Goal: Task Accomplishment & Management: Use online tool/utility

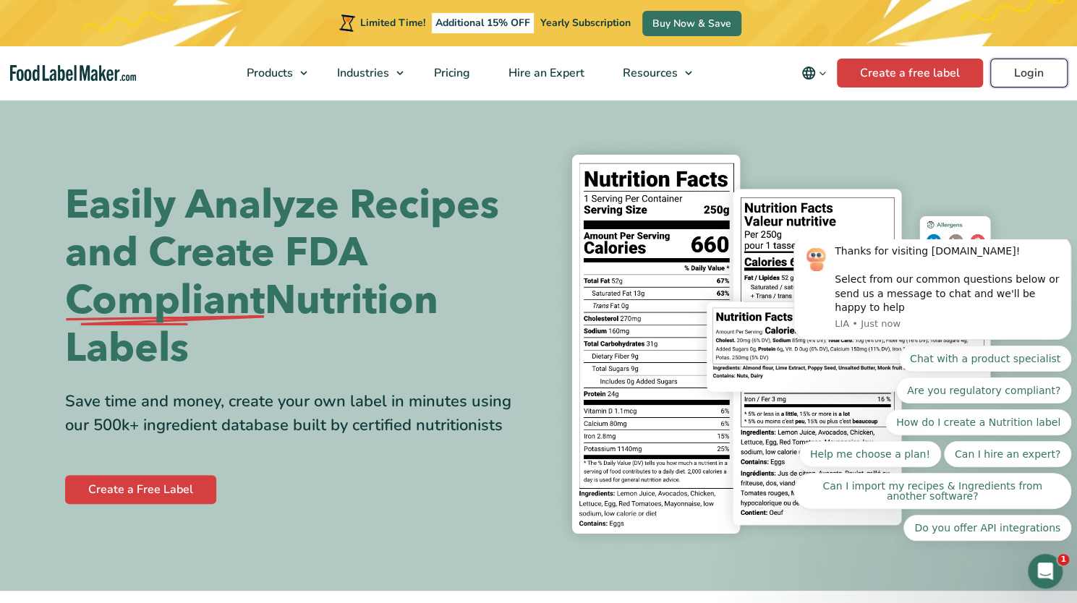
click at [1034, 74] on link "Login" at bounding box center [1028, 73] width 77 height 29
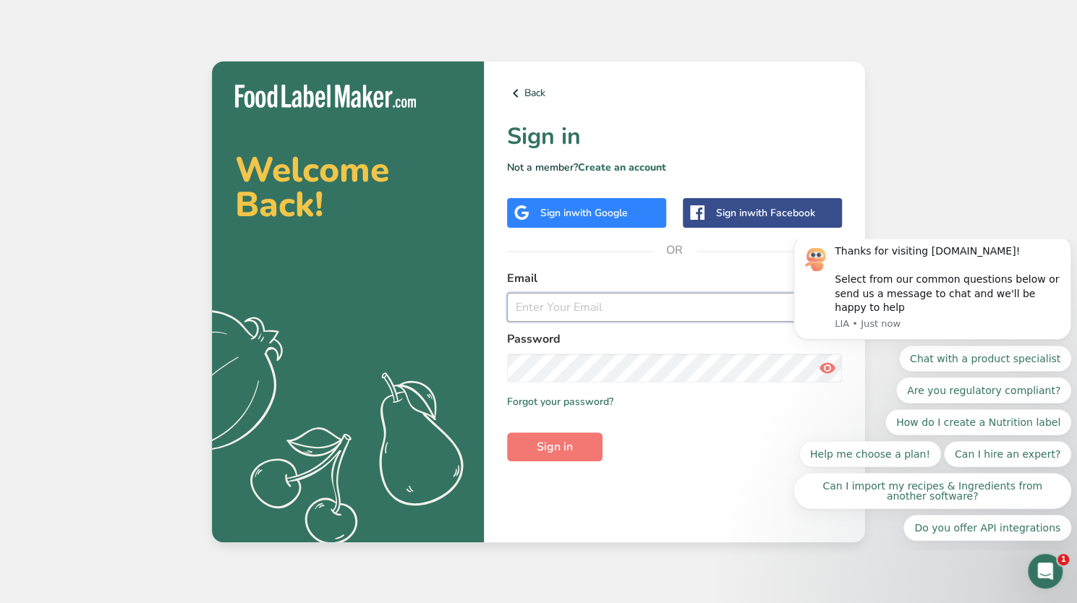
click at [538, 307] on input "email" at bounding box center [674, 307] width 335 height 29
click at [618, 217] on span "with Google" at bounding box center [600, 213] width 56 height 14
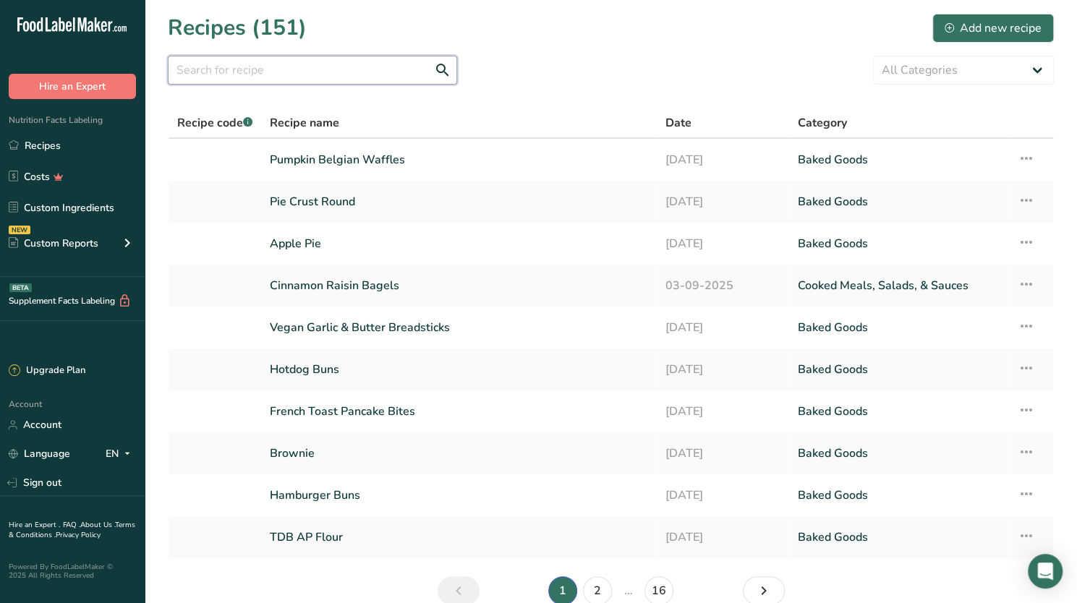
click at [290, 76] on input "text" at bounding box center [312, 70] width 289 height 29
type input "n"
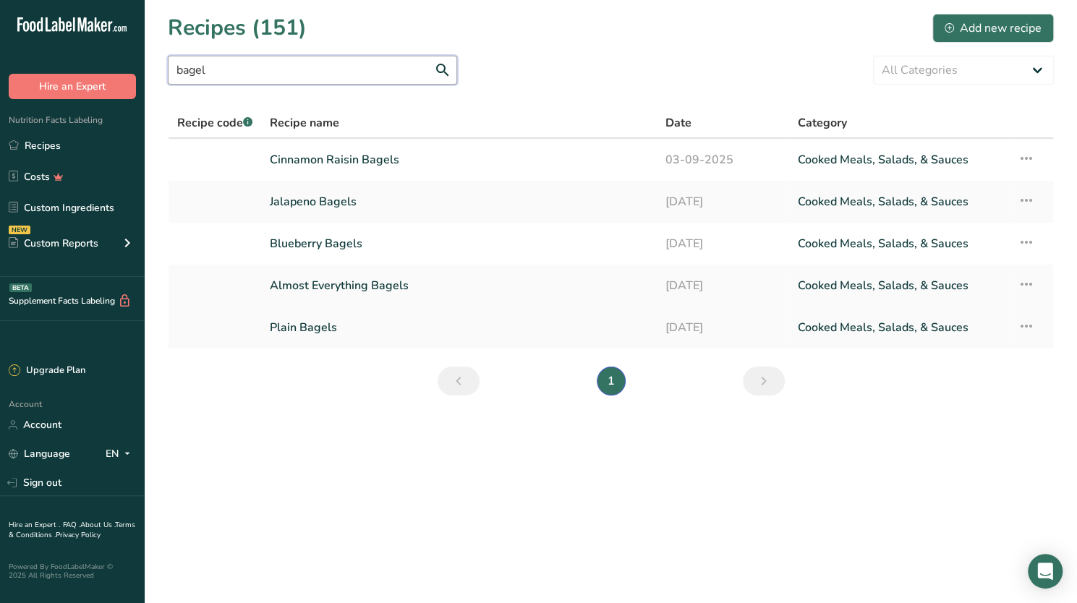
type input "bagel"
click at [302, 326] on link "Plain Bagels" at bounding box center [459, 328] width 378 height 30
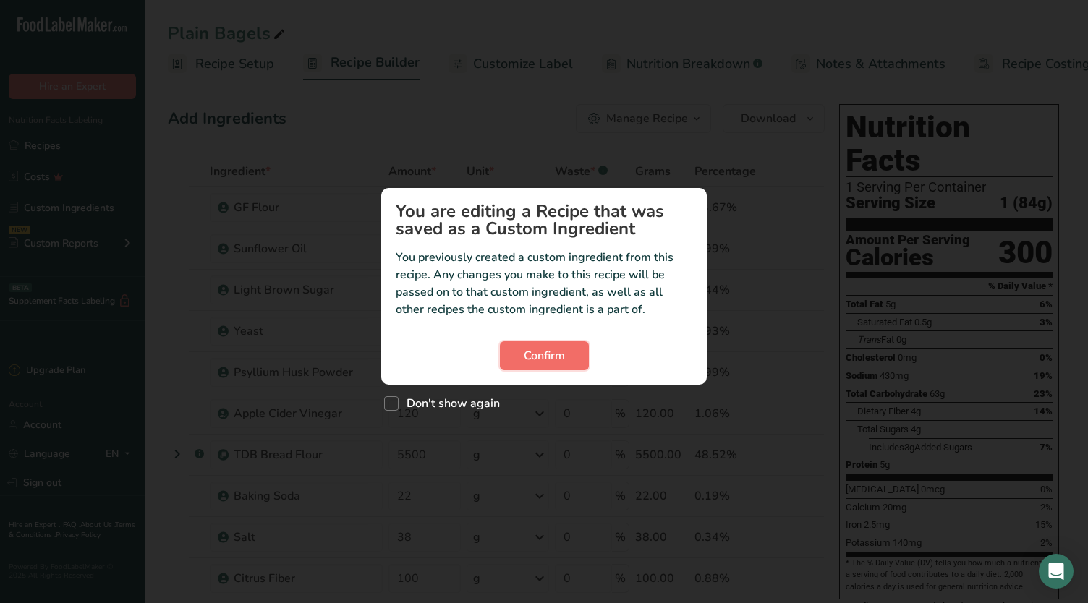
click at [535, 360] on span "Confirm" at bounding box center [544, 355] width 41 height 17
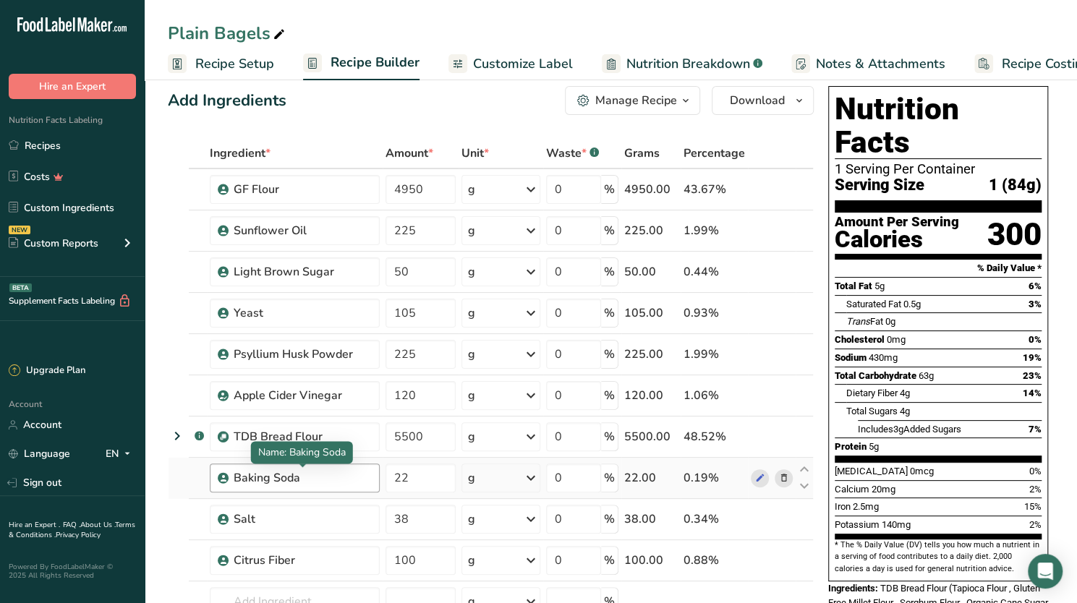
scroll to position [108, 0]
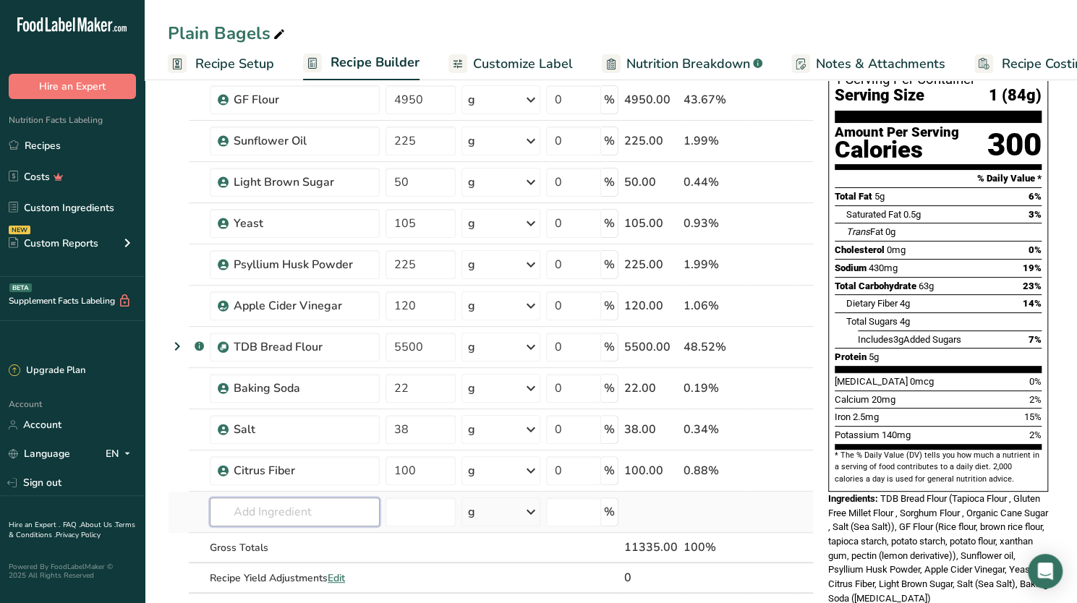
click at [263, 498] on input "text" at bounding box center [295, 512] width 170 height 29
type input "pumpkin puree"
click at [268, 458] on p "Pumpkin Puree" at bounding box center [262, 461] width 82 height 15
type input "Pumpkin Puree"
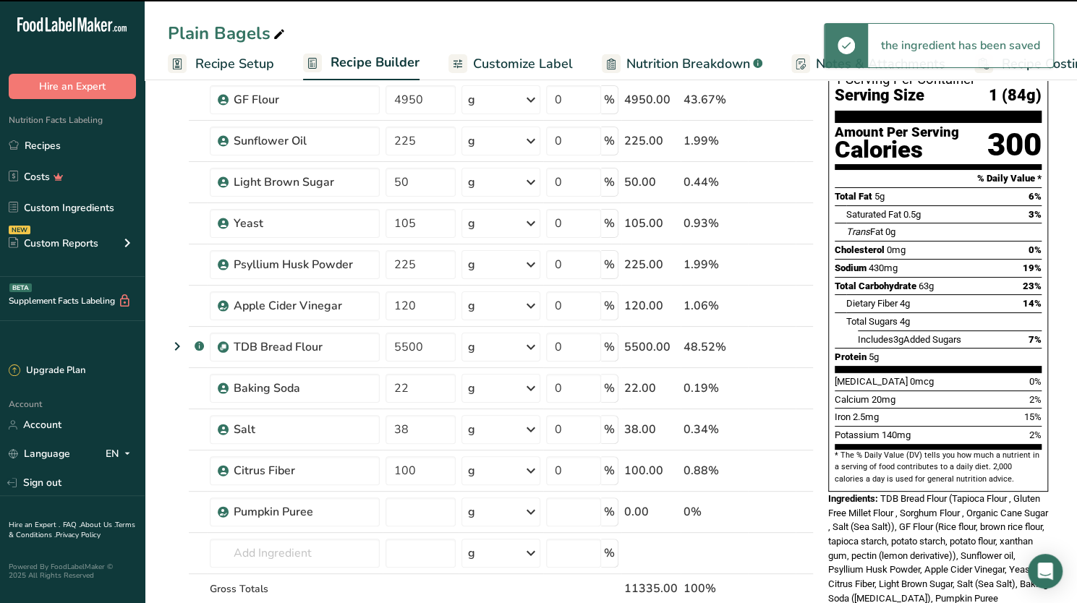
type input "0"
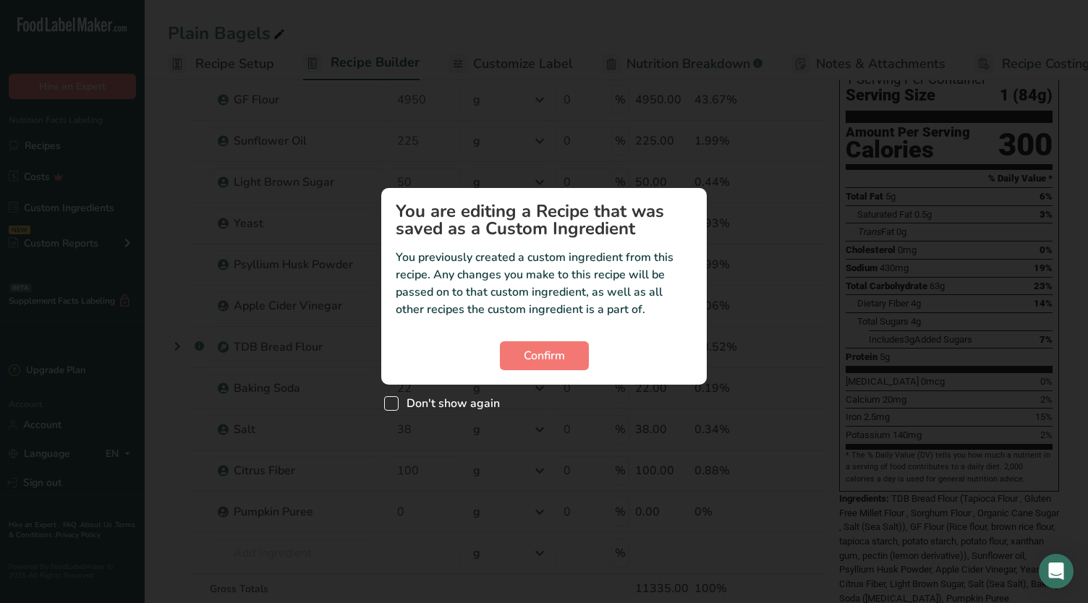
click at [393, 402] on span "Custom ingredient modal" at bounding box center [391, 403] width 14 height 14
click at [393, 402] on input "Don't show again" at bounding box center [388, 403] width 9 height 9
checkbox input "true"
click at [548, 353] on span "Confirm" at bounding box center [544, 355] width 41 height 17
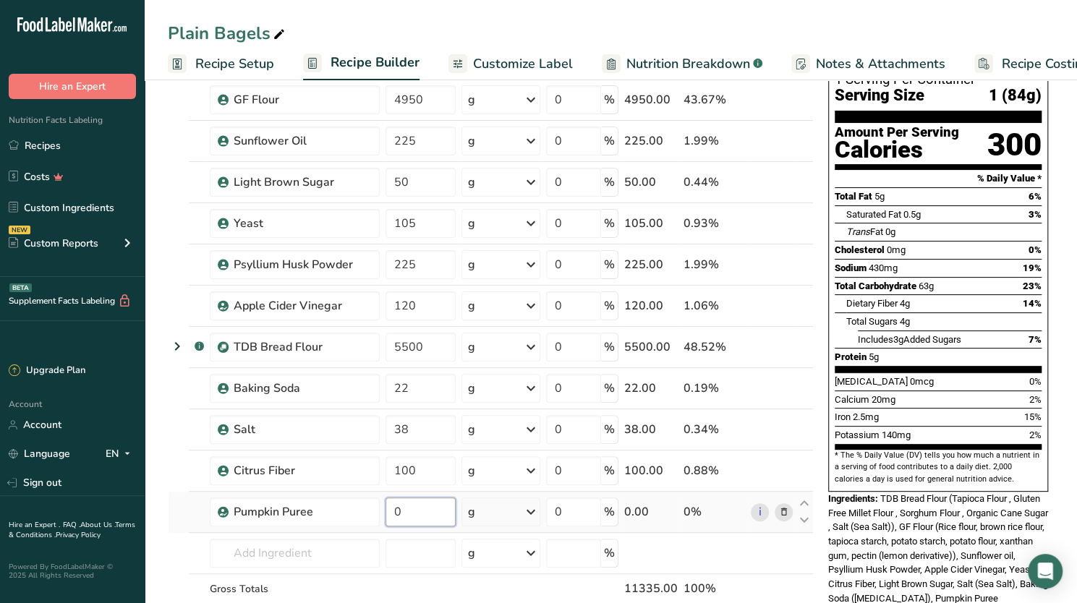
drag, startPoint x: 411, startPoint y: 504, endPoint x: 389, endPoint y: 501, distance: 21.9
click at [389, 501] on input "0" at bounding box center [421, 512] width 70 height 29
type input "1650"
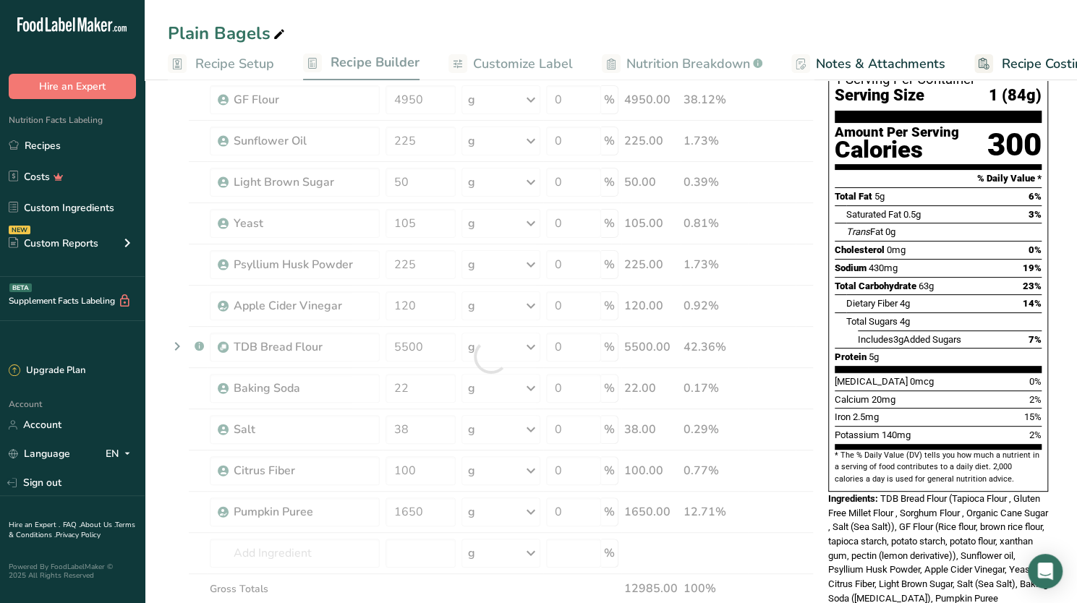
click at [879, 500] on span "TDB Bread Flour (Tapioca Flour , Gluten Free Millet Flour , Sorghum Flour , Org…" at bounding box center [938, 548] width 220 height 111
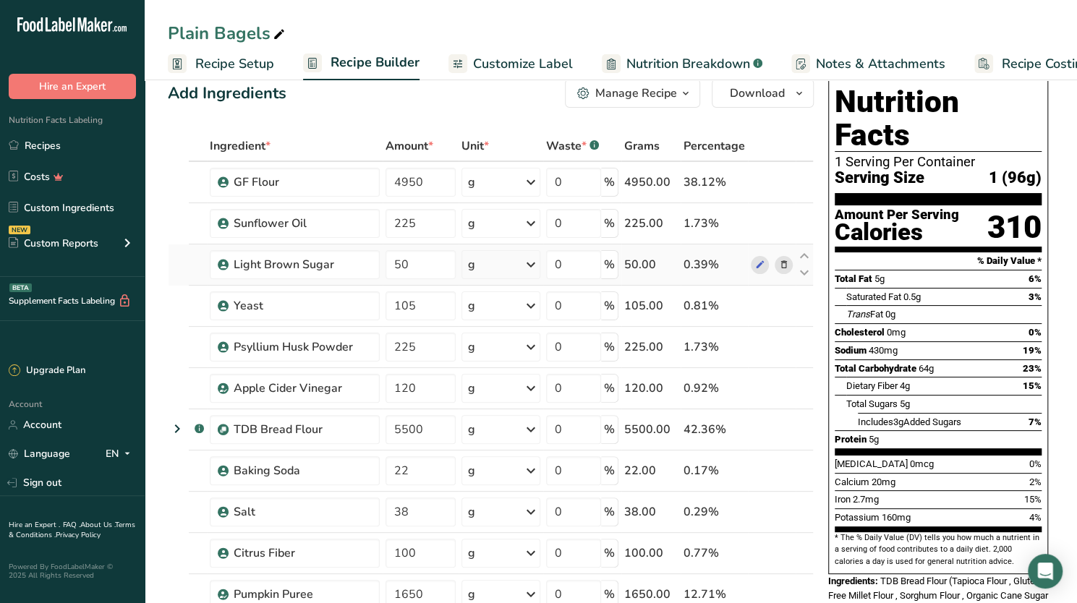
scroll to position [25, 0]
drag, startPoint x: 406, startPoint y: 183, endPoint x: 395, endPoint y: 183, distance: 10.9
click at [395, 183] on input "4950" at bounding box center [421, 183] width 70 height 29
type input "5750"
click at [916, 324] on div "Cholesterol 0mg 0%" at bounding box center [938, 333] width 207 height 18
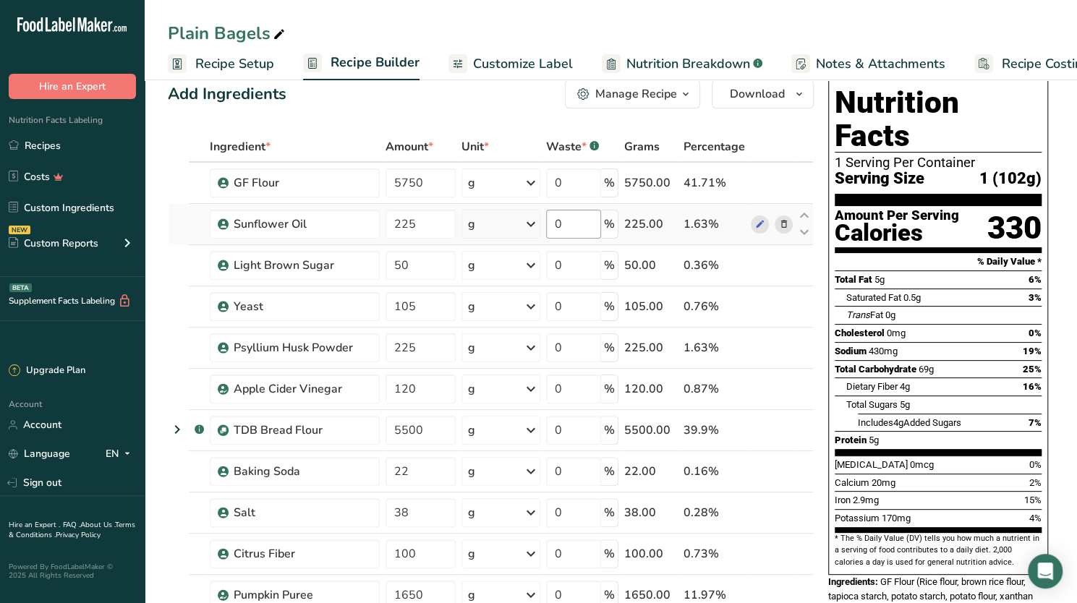
scroll to position [0, 0]
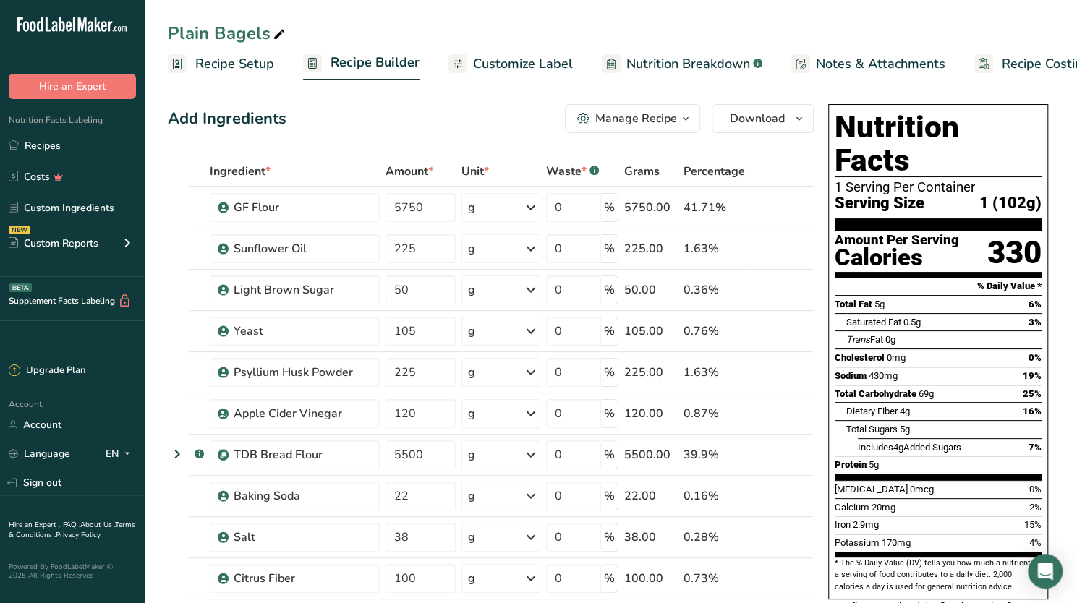
click at [689, 117] on icon "button" at bounding box center [686, 119] width 12 height 18
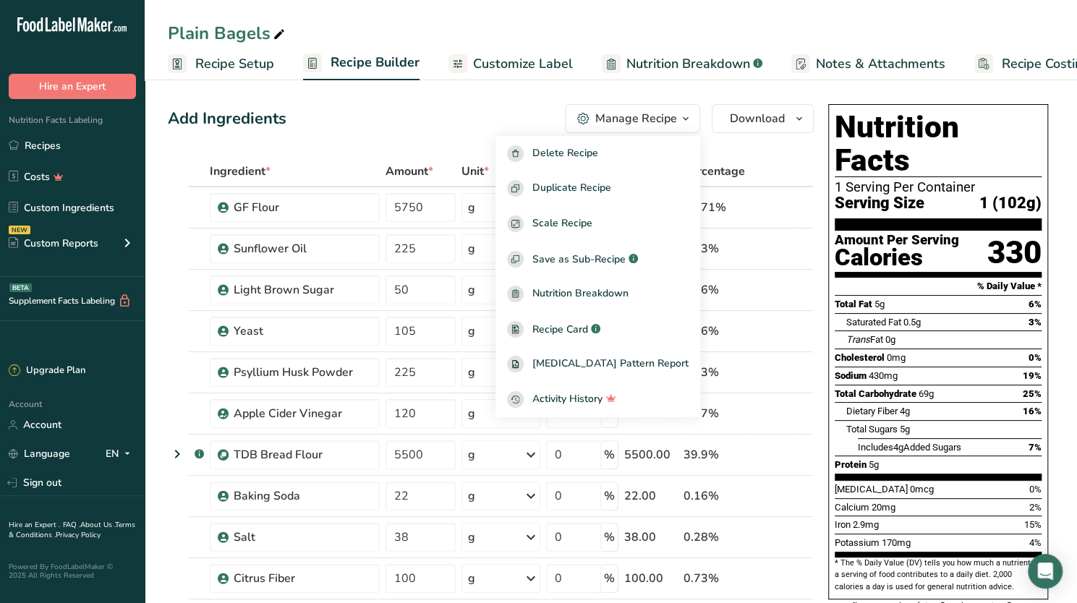
click at [252, 62] on span "Recipe Setup" at bounding box center [234, 64] width 79 height 20
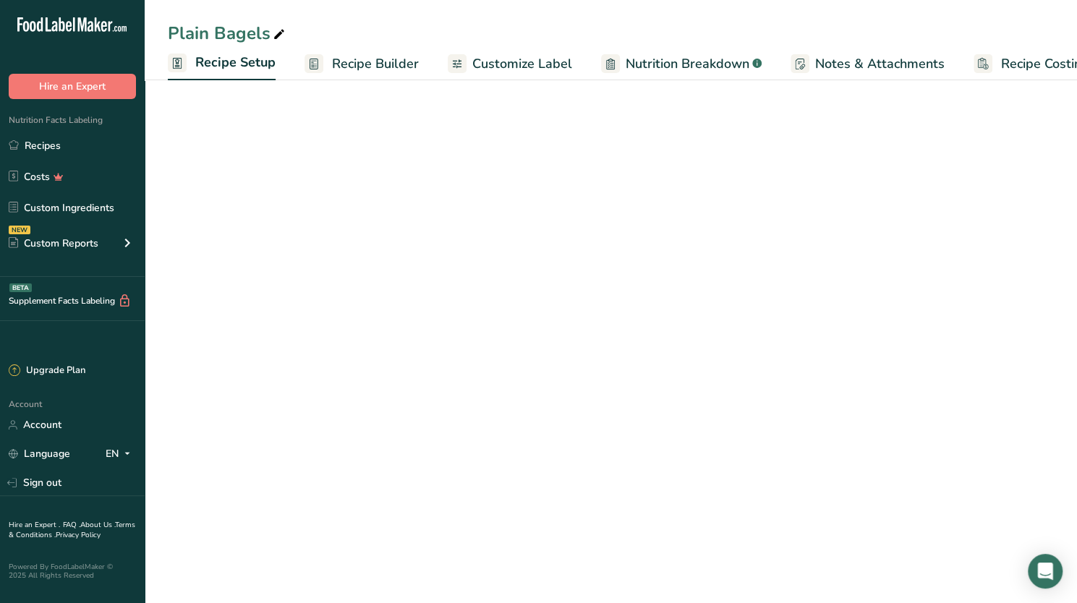
scroll to position [0, 5]
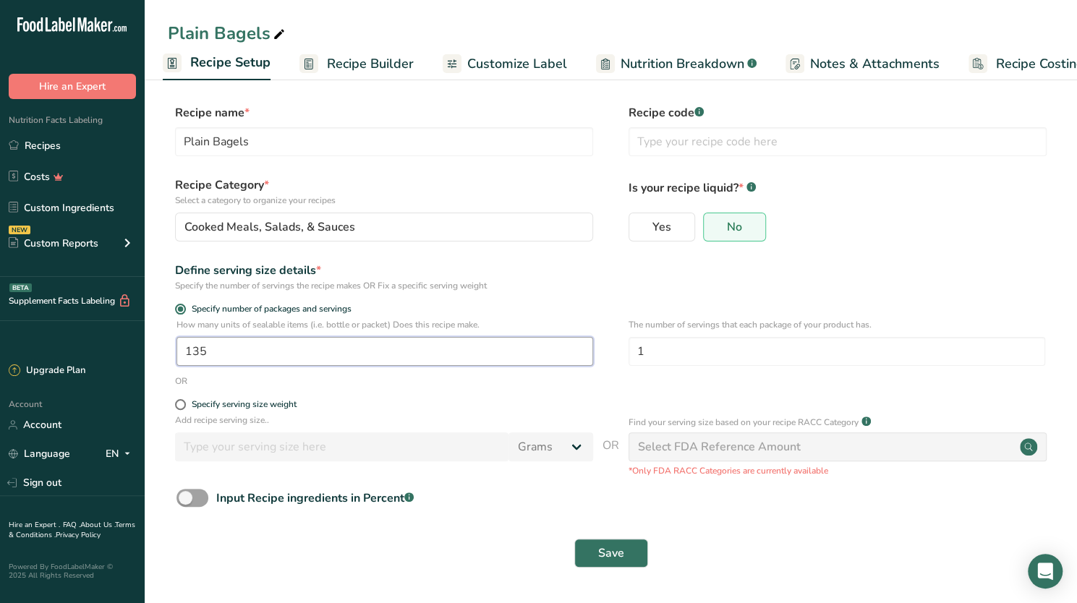
drag, startPoint x: 231, startPoint y: 358, endPoint x: 169, endPoint y: 351, distance: 62.6
click at [169, 351] on div "How many units of sealable items (i.e. bottle or packet) Does this recipe make.…" at bounding box center [611, 346] width 886 height 56
type input "141"
click at [508, 532] on div "Save" at bounding box center [611, 553] width 886 height 46
click at [621, 548] on span "Save" at bounding box center [611, 553] width 26 height 17
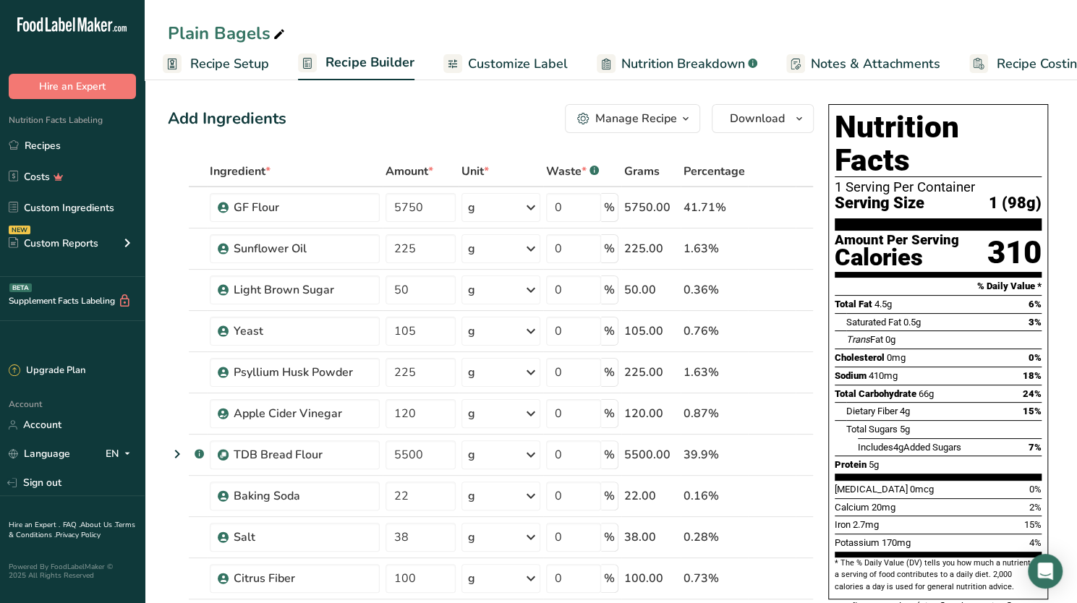
click at [687, 116] on icon "button" at bounding box center [686, 119] width 12 height 18
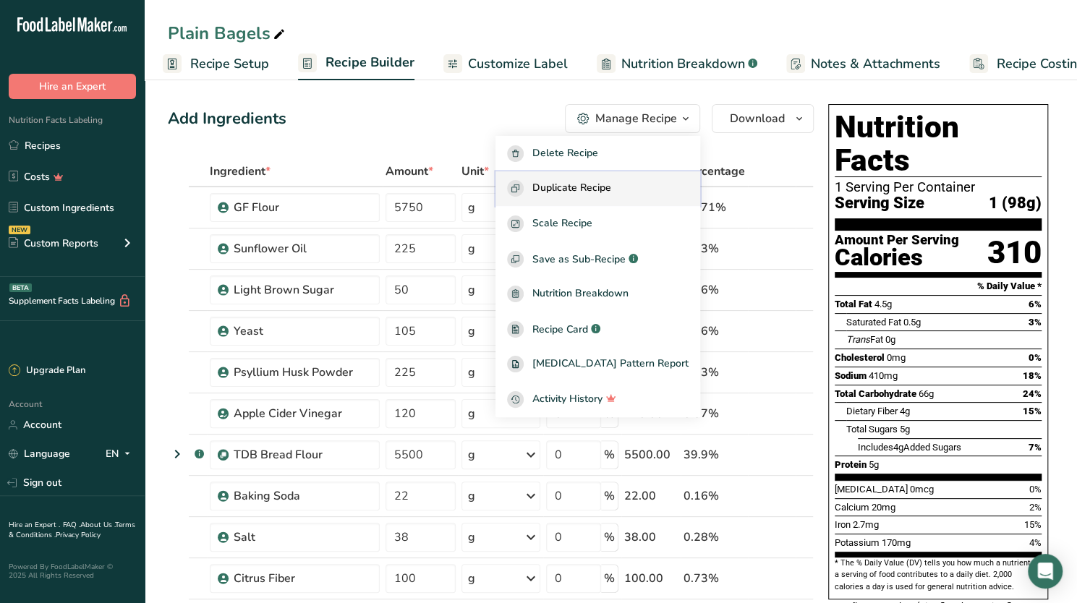
click at [611, 185] on span "Duplicate Recipe" at bounding box center [571, 188] width 79 height 17
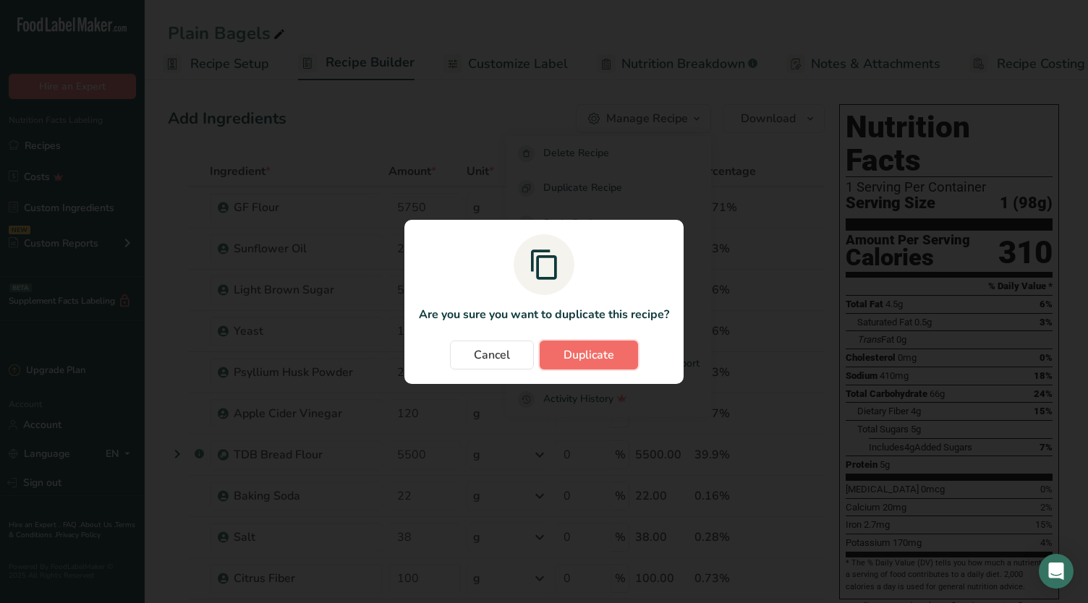
click at [602, 362] on span "Duplicate" at bounding box center [589, 355] width 51 height 17
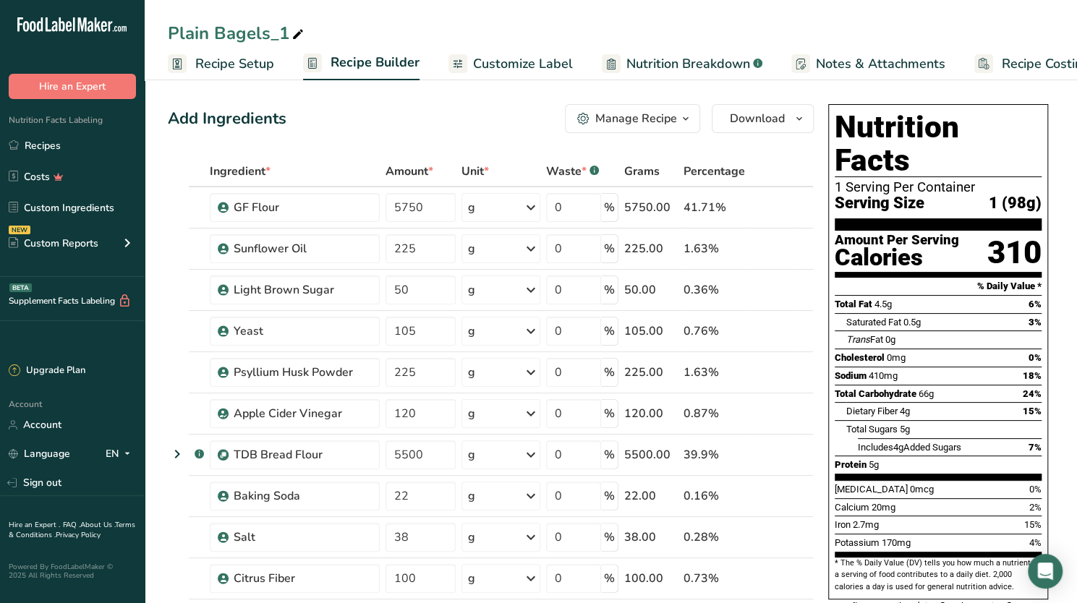
click at [297, 31] on icon at bounding box center [298, 35] width 13 height 20
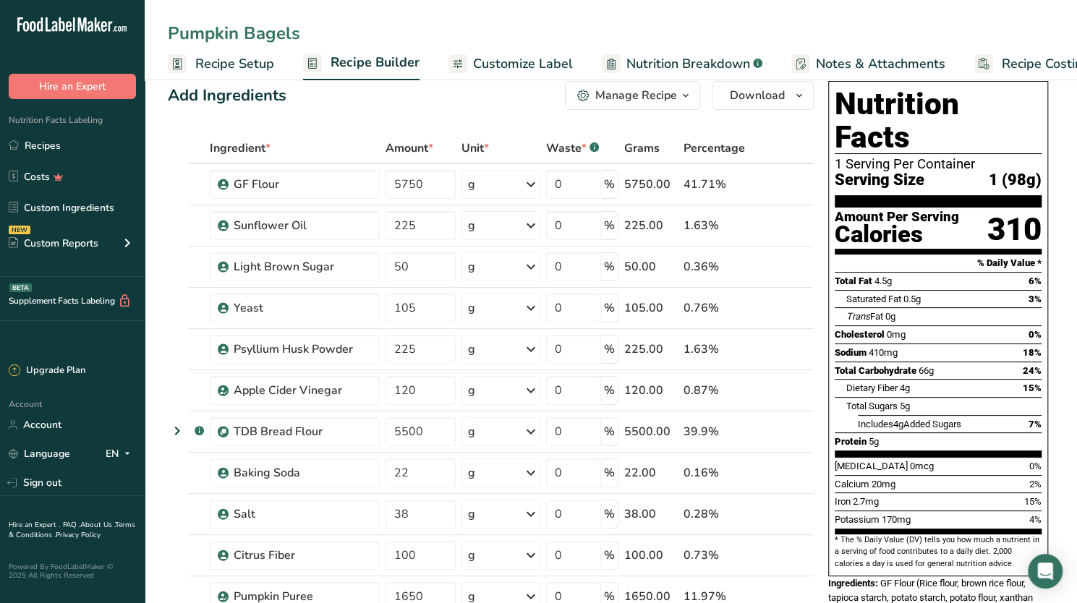
scroll to position [22, 0]
type input "Pumpkin Bagels"
click at [781, 98] on span "Download" at bounding box center [757, 96] width 55 height 17
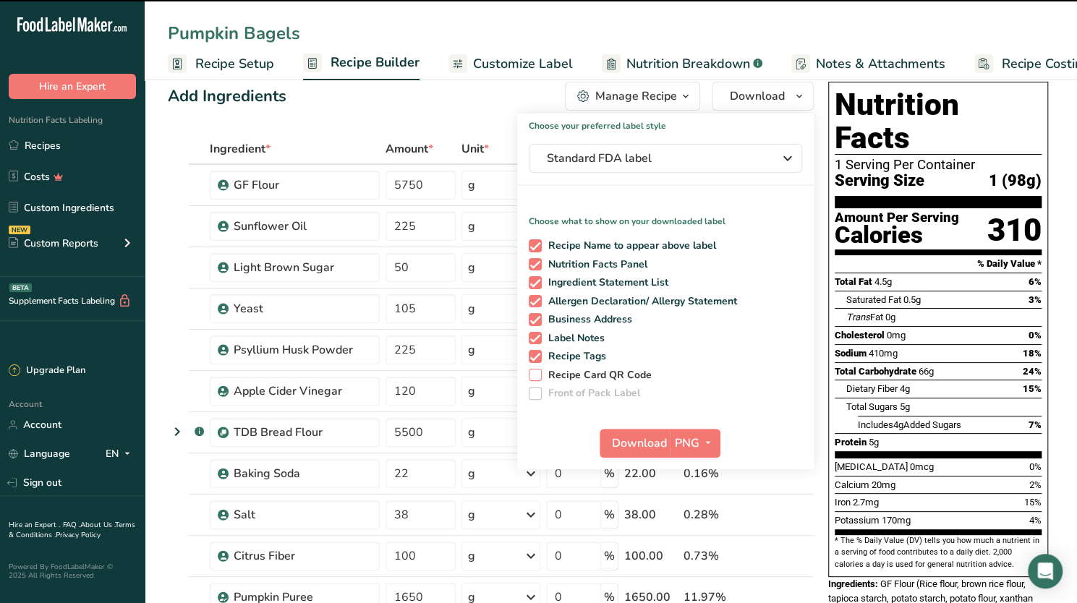
click at [534, 377] on span at bounding box center [535, 375] width 13 height 13
click at [534, 377] on input "Recipe Card QR Code" at bounding box center [533, 374] width 9 height 9
checkbox input "true"
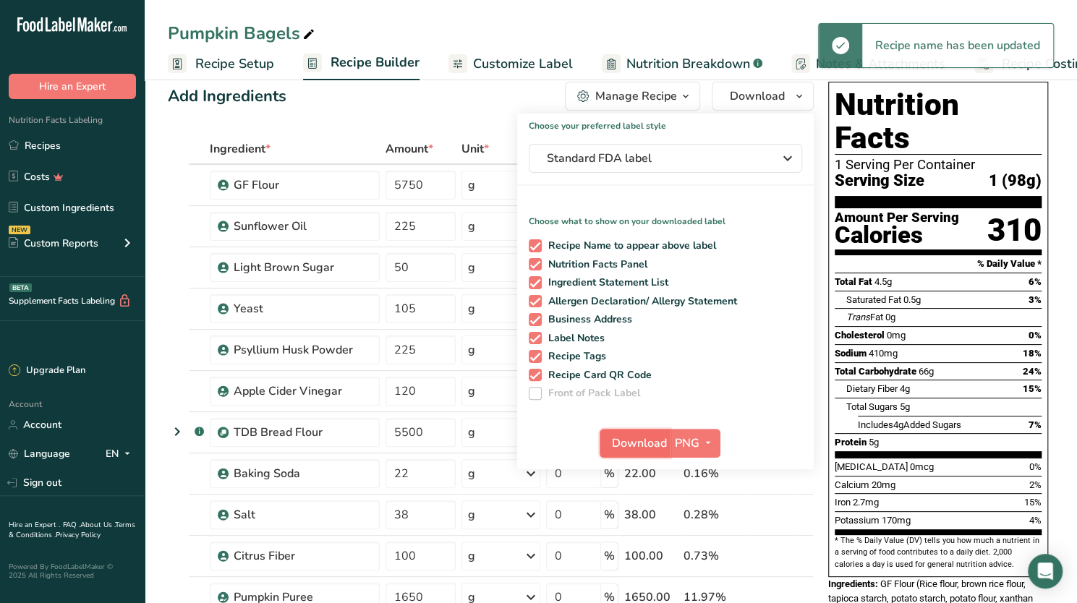
click at [637, 446] on span "Download" at bounding box center [639, 443] width 55 height 17
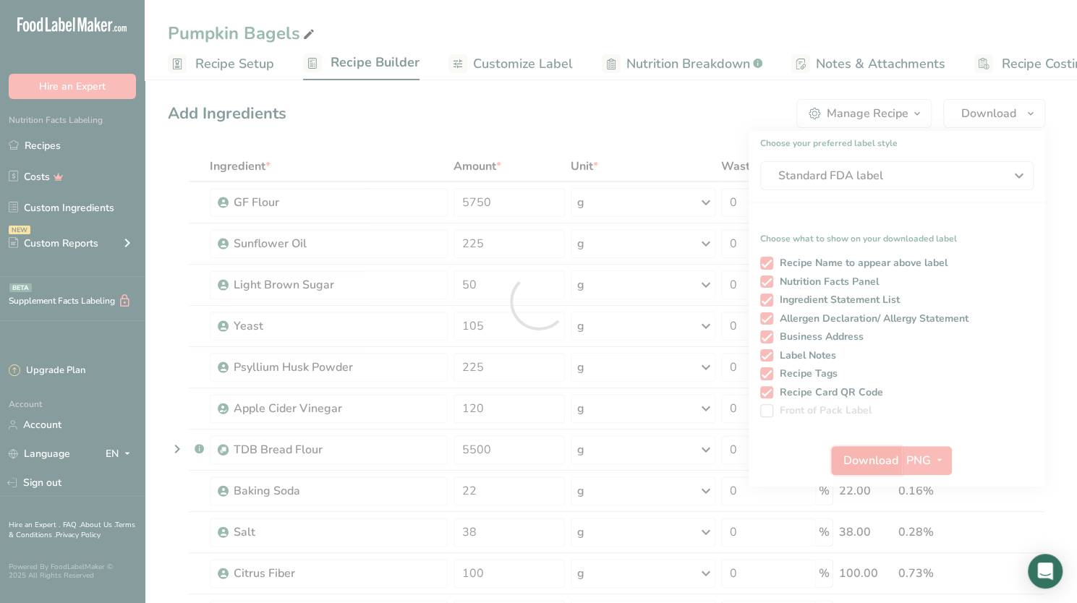
scroll to position [0, 0]
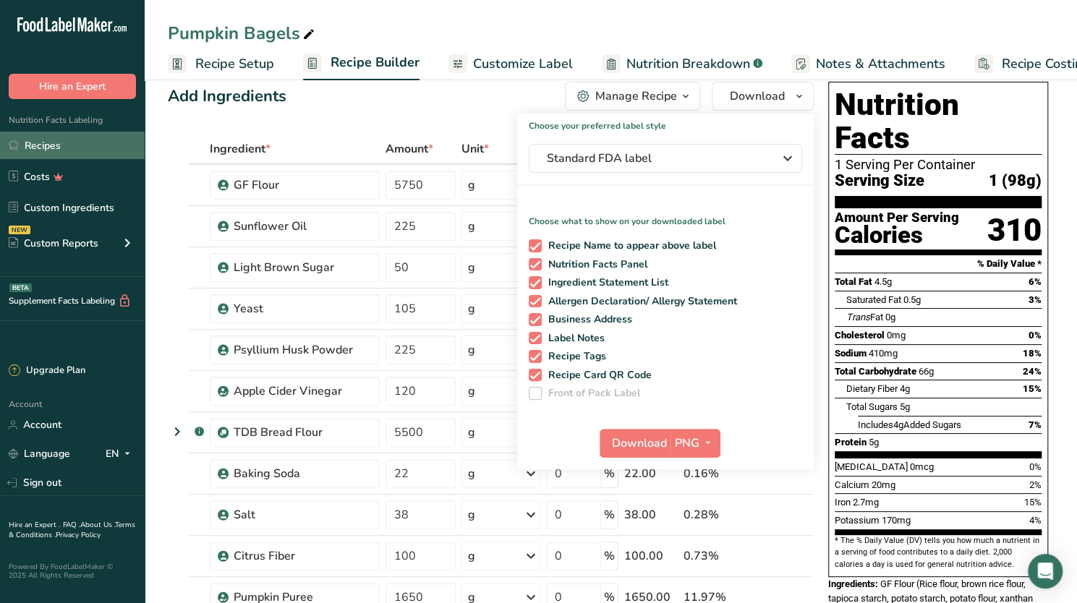
click at [75, 149] on link "Recipes" at bounding box center [72, 145] width 145 height 27
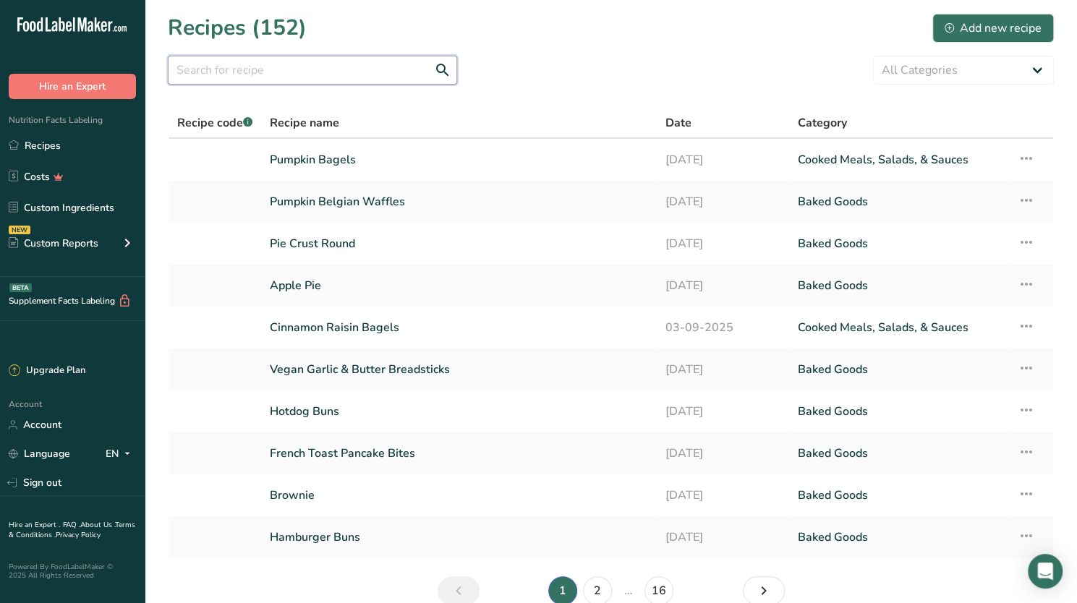
click at [307, 73] on input "text" at bounding box center [312, 70] width 289 height 29
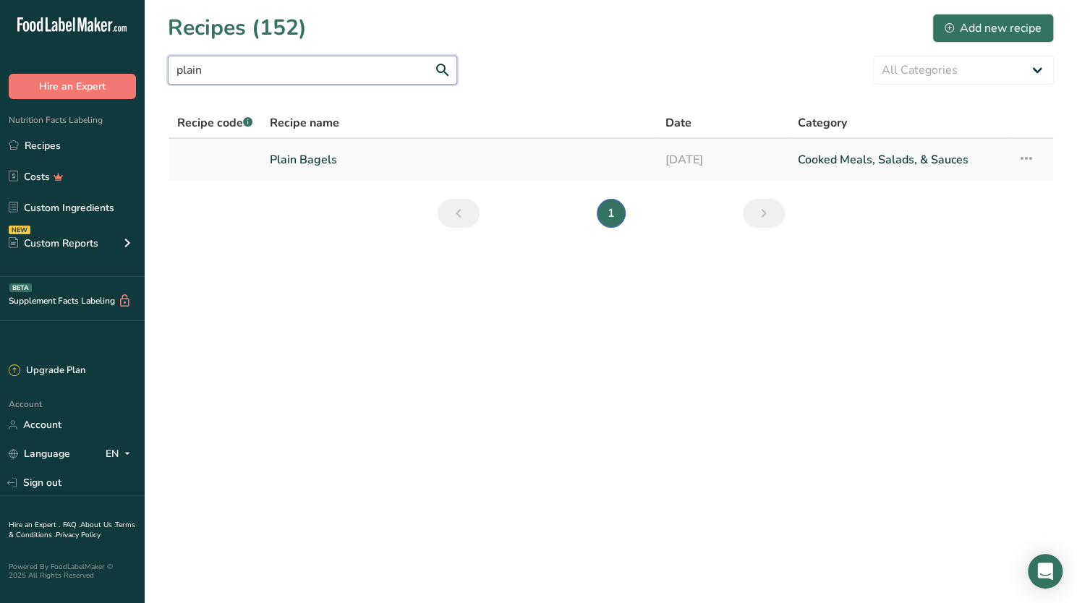
type input "plain"
click at [308, 158] on link "Plain Bagels" at bounding box center [459, 160] width 378 height 30
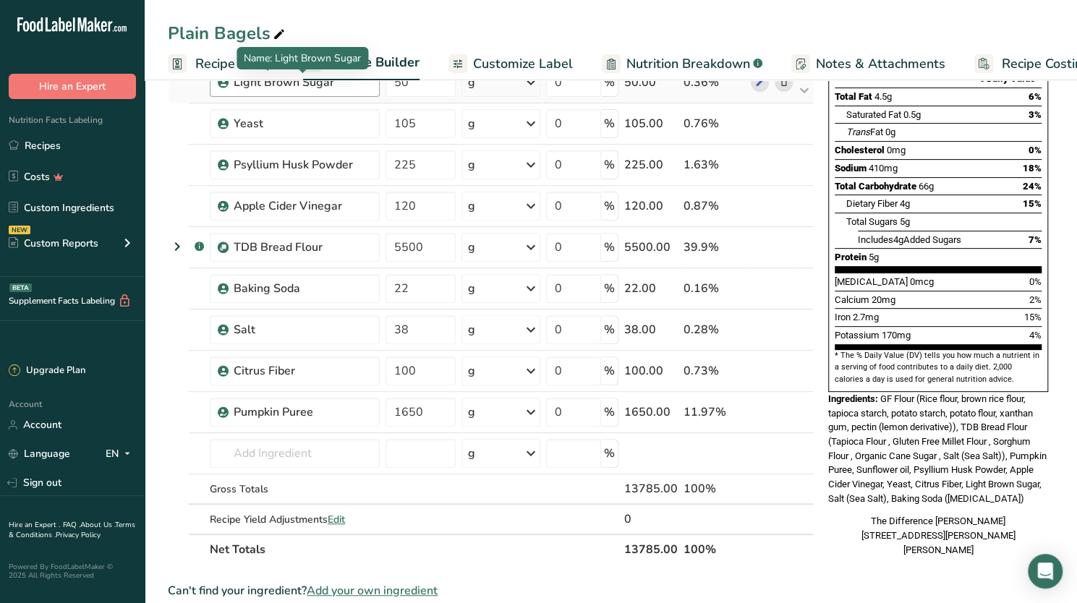
scroll to position [208, 0]
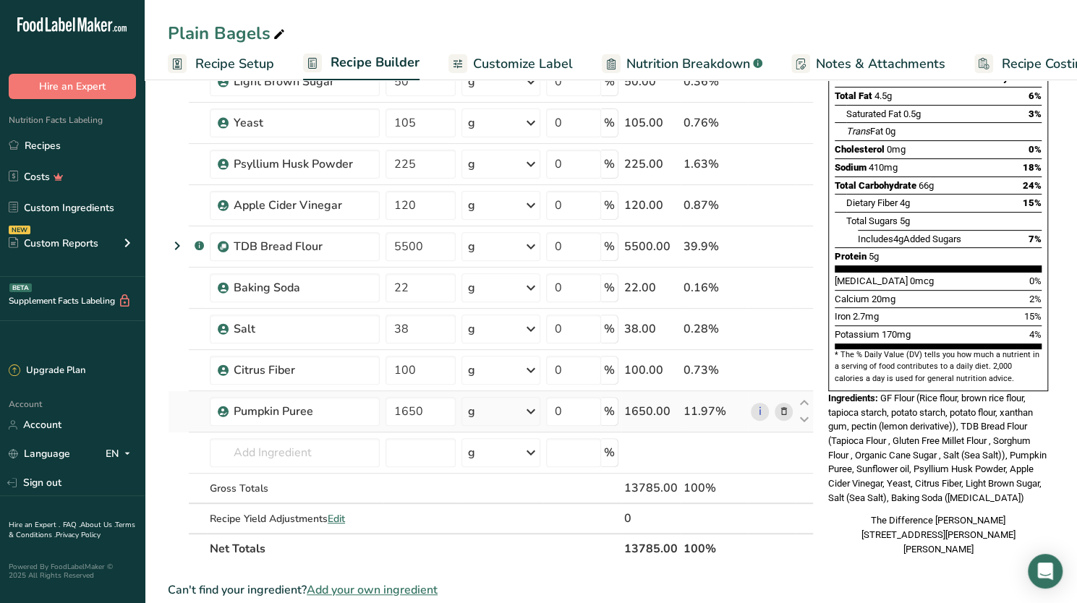
click at [784, 410] on icon at bounding box center [783, 411] width 10 height 15
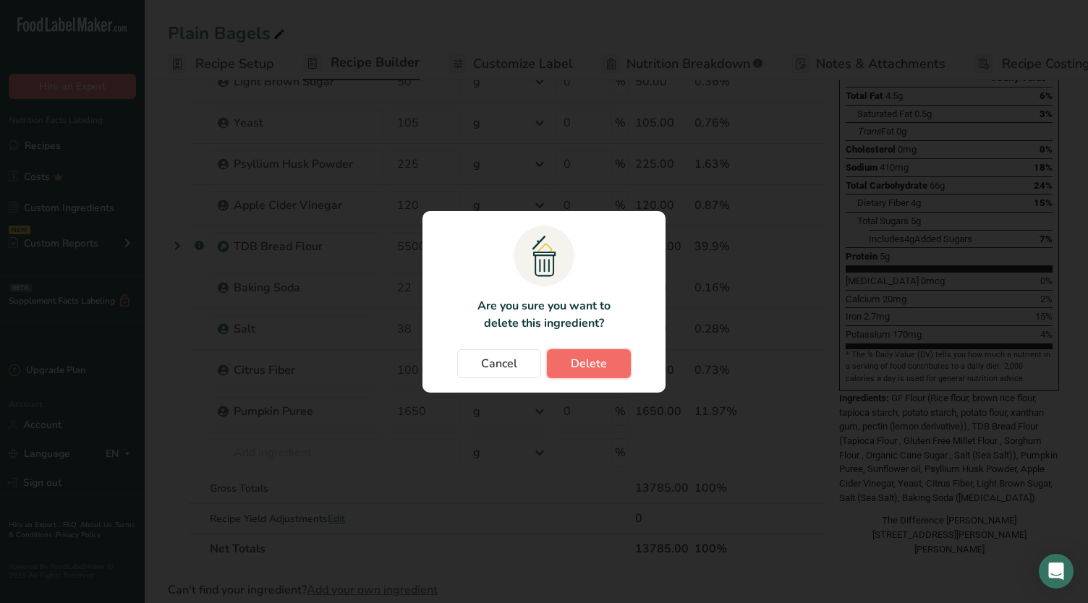
click at [603, 361] on span "Delete" at bounding box center [589, 363] width 36 height 17
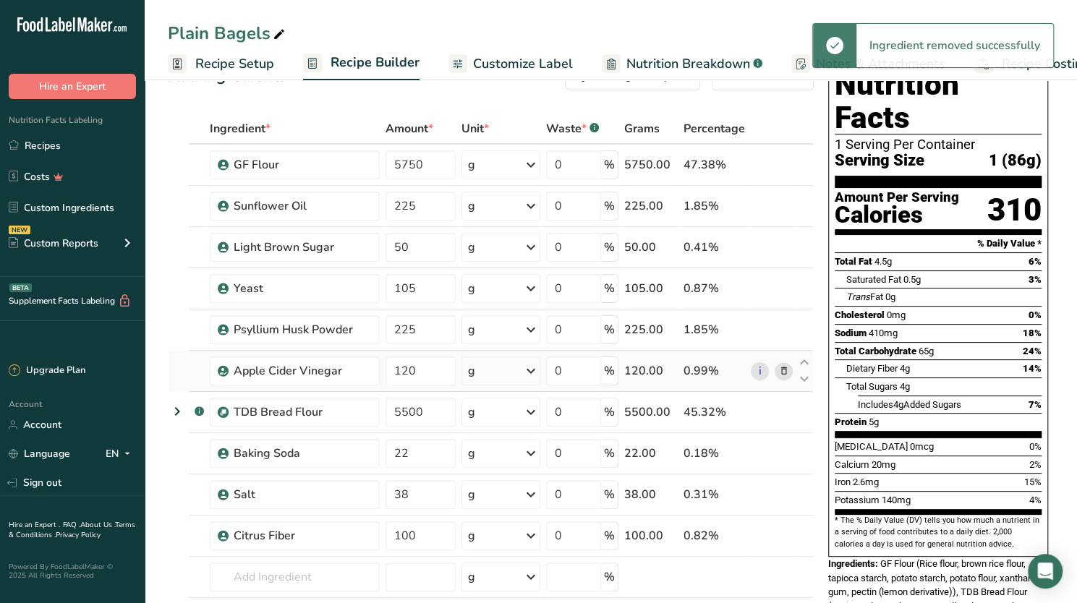
scroll to position [41, 0]
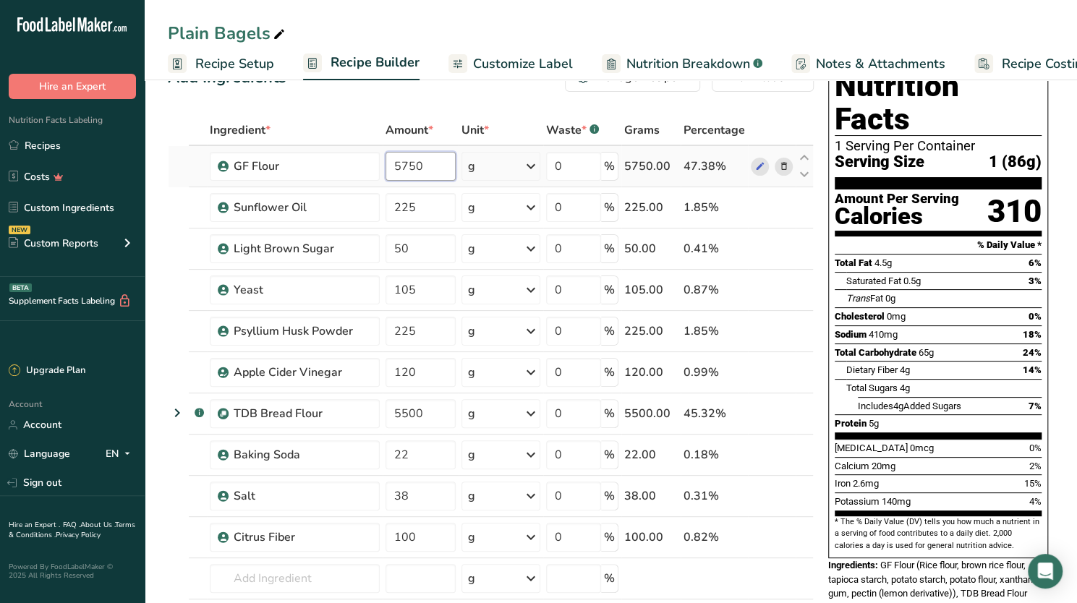
drag, startPoint x: 407, startPoint y: 164, endPoint x: 381, endPoint y: 164, distance: 25.3
click at [381, 164] on tr "GF Flour 5750 g Weight Units g kg mg See more Volume Units l Volume units requi…" at bounding box center [491, 166] width 645 height 41
type input "4950"
click at [995, 272] on div "Saturated Fat 0.5g 3%" at bounding box center [943, 281] width 195 height 18
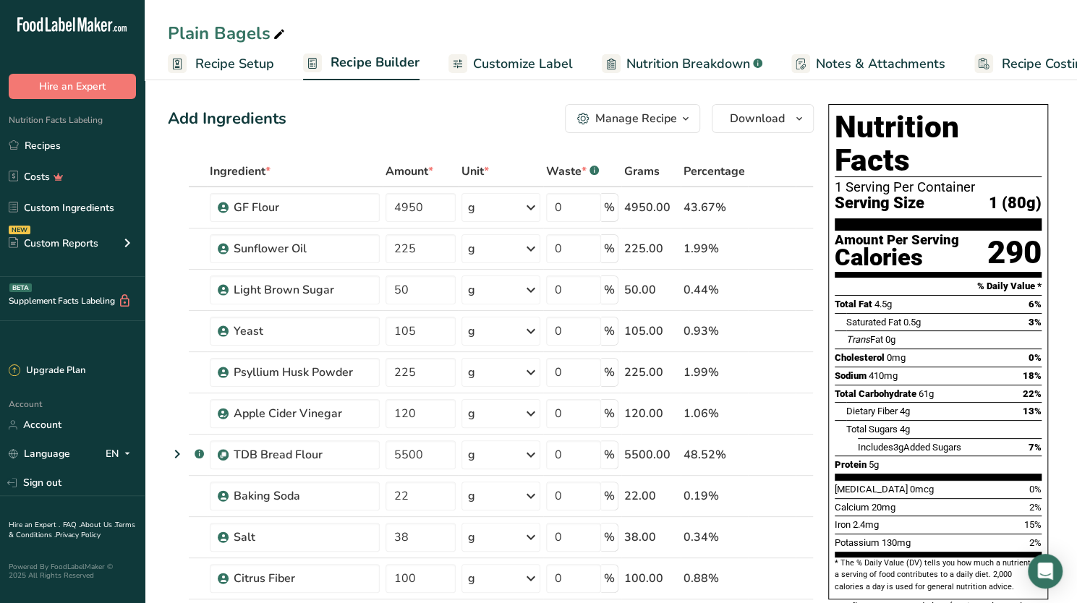
scroll to position [1, 0]
